Goal: Task Accomplishment & Management: Manage account settings

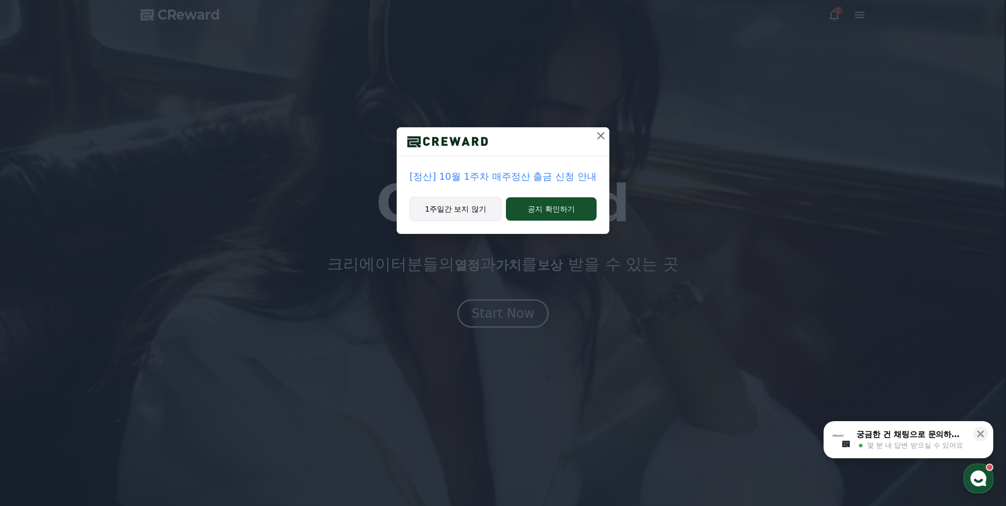
click at [454, 212] on button "1주일간 보지 않기" at bounding box center [455, 209] width 92 height 24
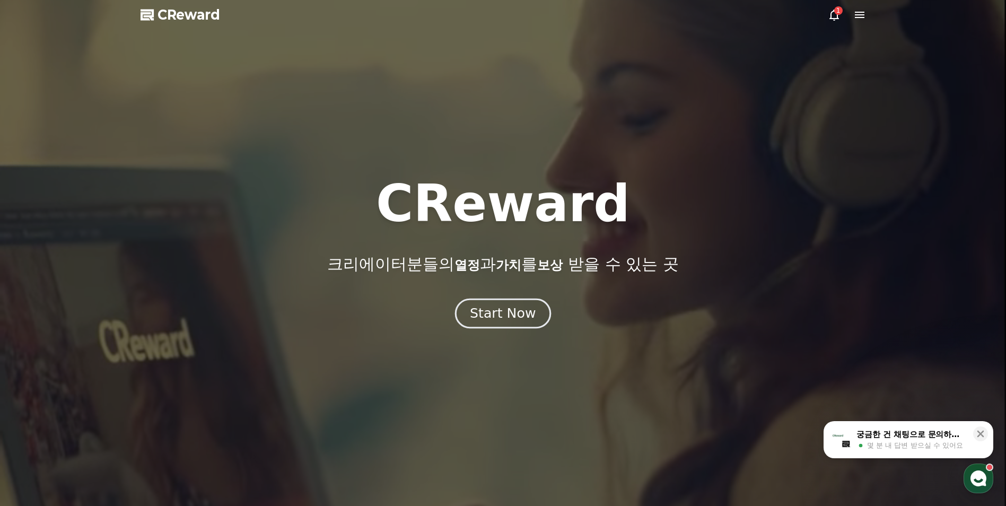
click at [495, 311] on div "Start Now" at bounding box center [503, 313] width 66 height 18
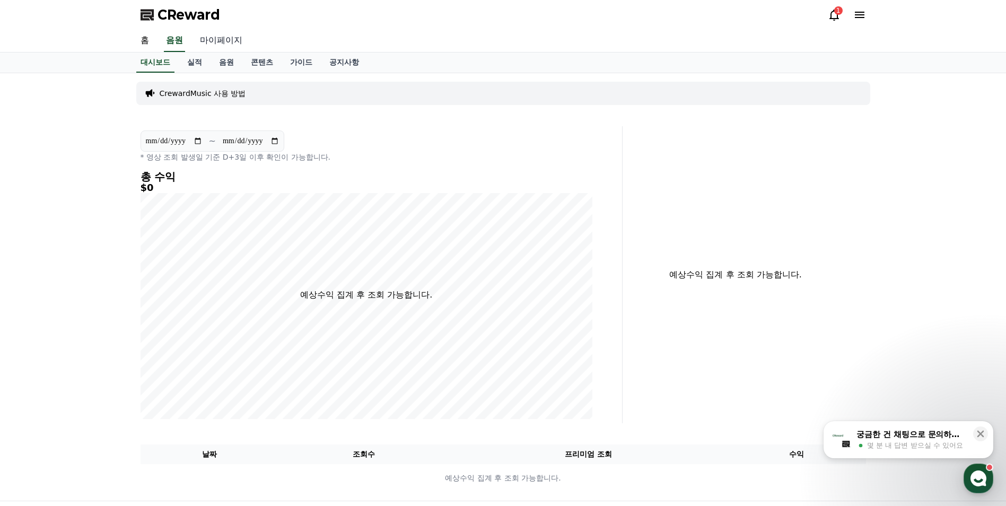
click at [215, 35] on link "마이페이지" at bounding box center [220, 41] width 59 height 22
select select "**********"
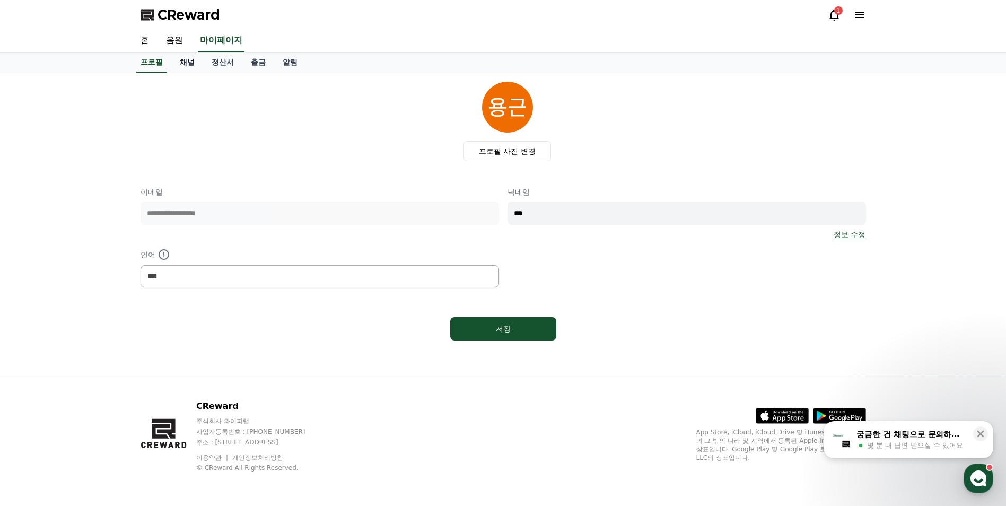
click at [195, 64] on link "채널" at bounding box center [187, 62] width 32 height 20
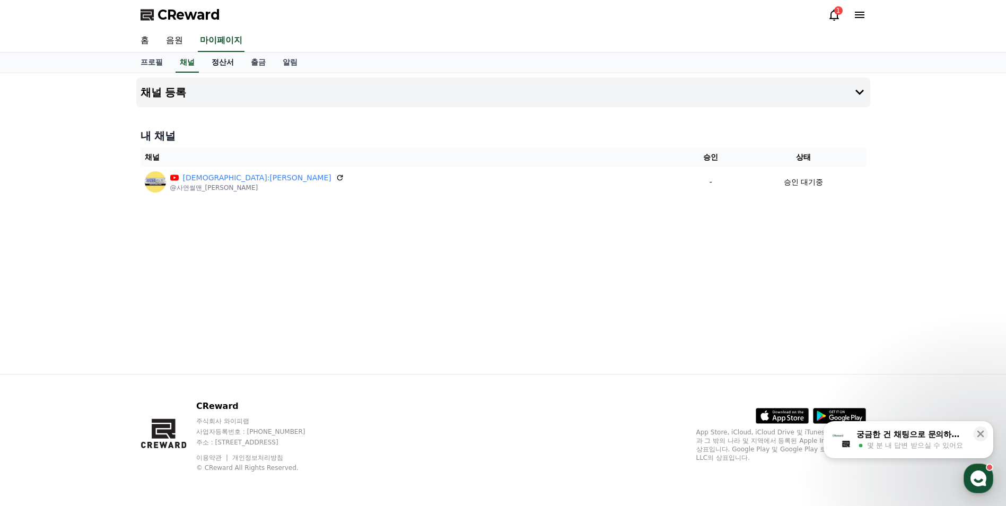
click at [225, 61] on link "정산서" at bounding box center [222, 62] width 39 height 20
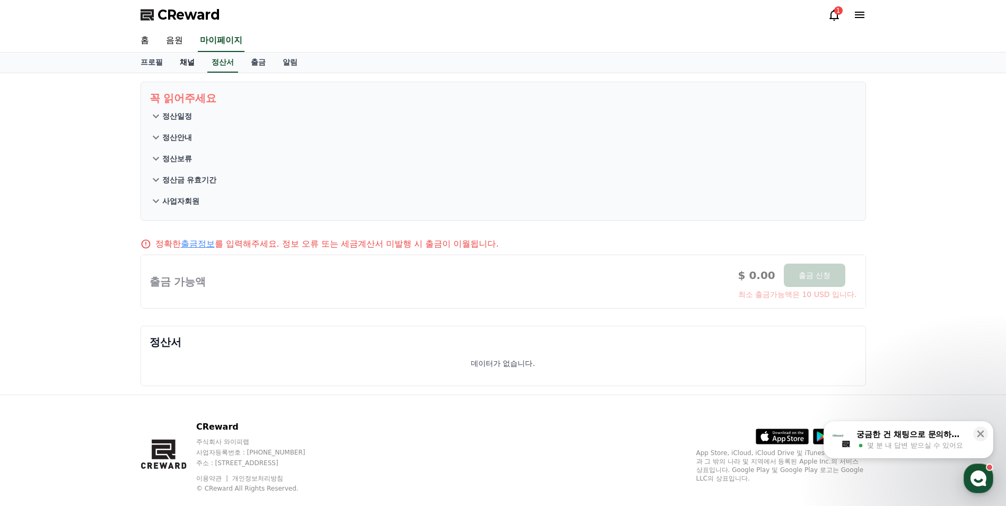
click at [182, 64] on link "채널" at bounding box center [187, 62] width 32 height 20
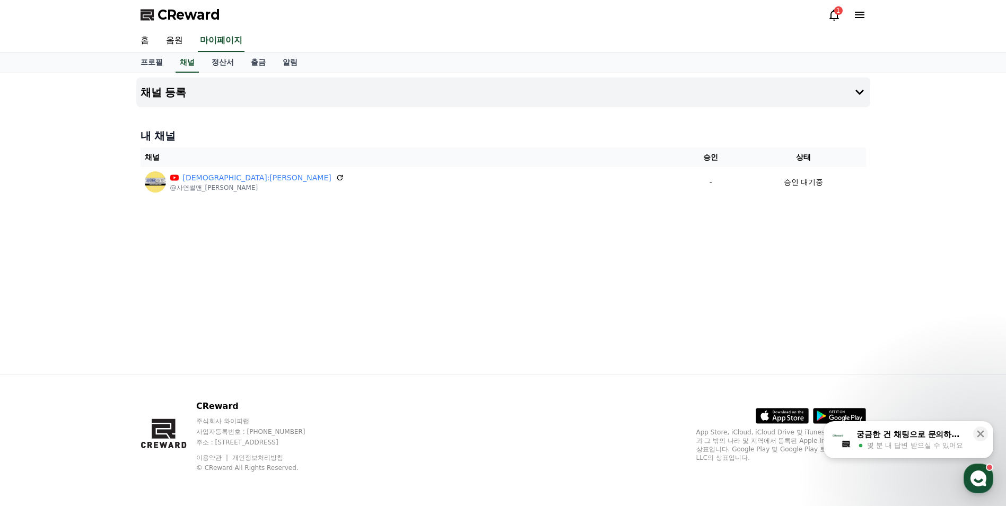
click at [834, 16] on icon at bounding box center [834, 14] width 13 height 13
